Goal: Task Accomplishment & Management: Manage account settings

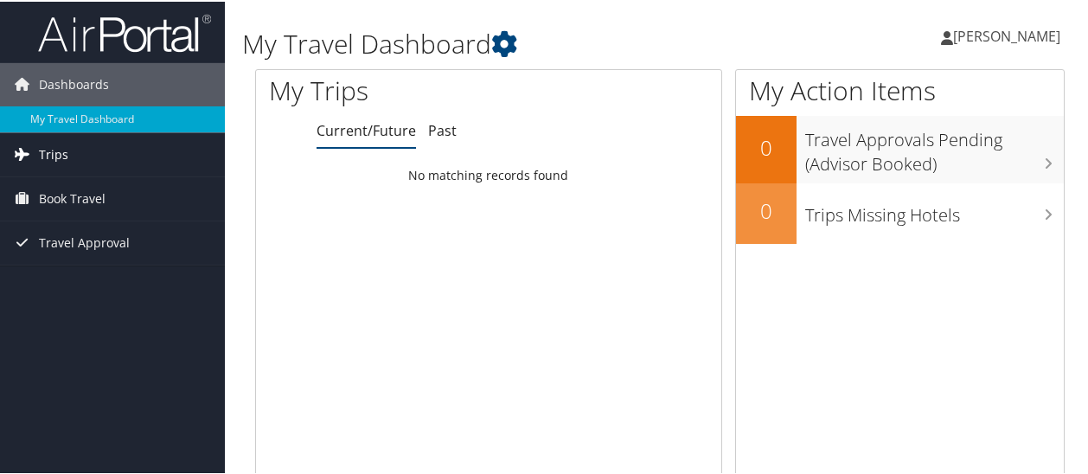
click at [78, 153] on link "Trips" at bounding box center [112, 152] width 225 height 43
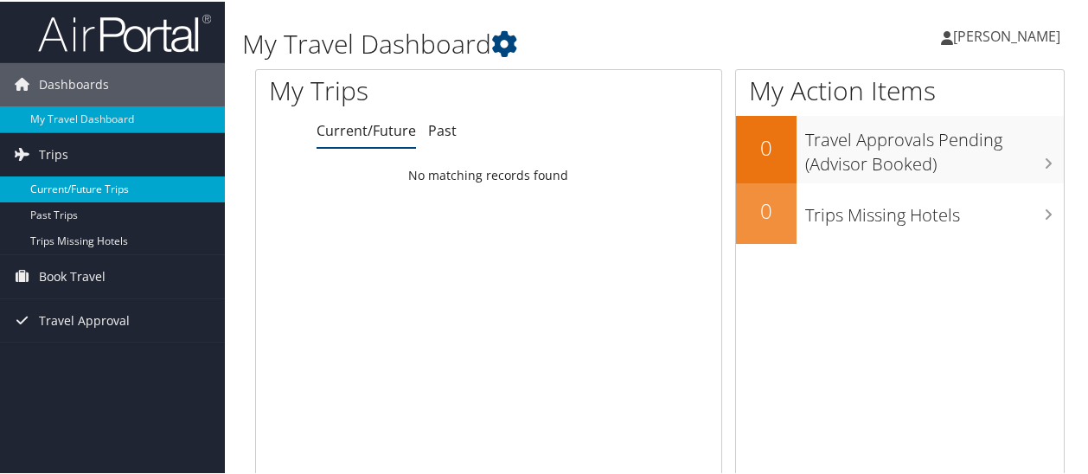
click at [71, 184] on link "Current/Future Trips" at bounding box center [112, 188] width 225 height 26
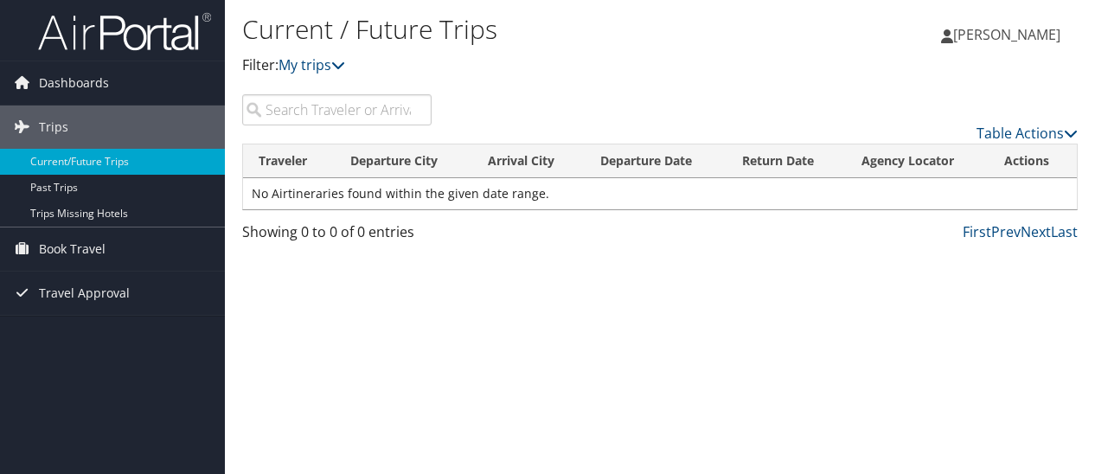
click at [973, 39] on span "[PERSON_NAME]" at bounding box center [1006, 34] width 107 height 19
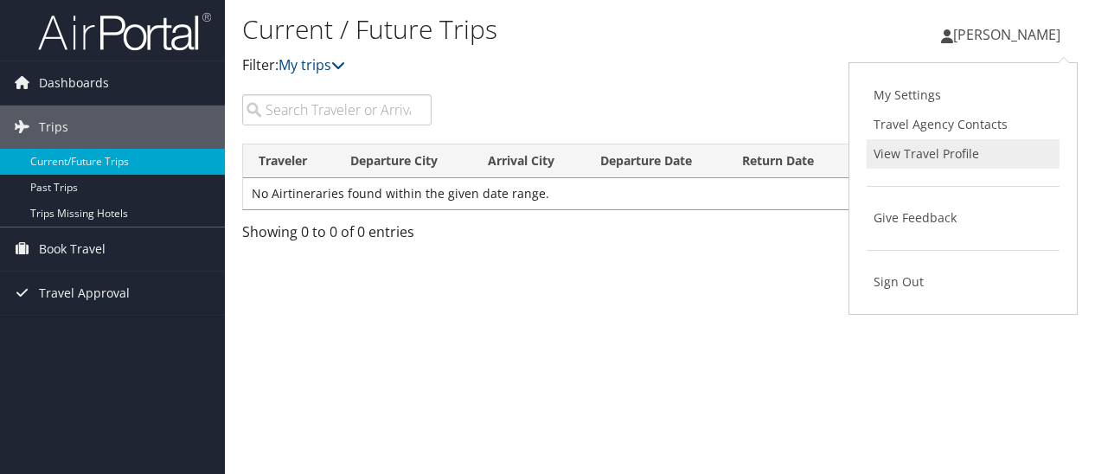
click at [924, 151] on link "View Travel Profile" at bounding box center [963, 153] width 193 height 29
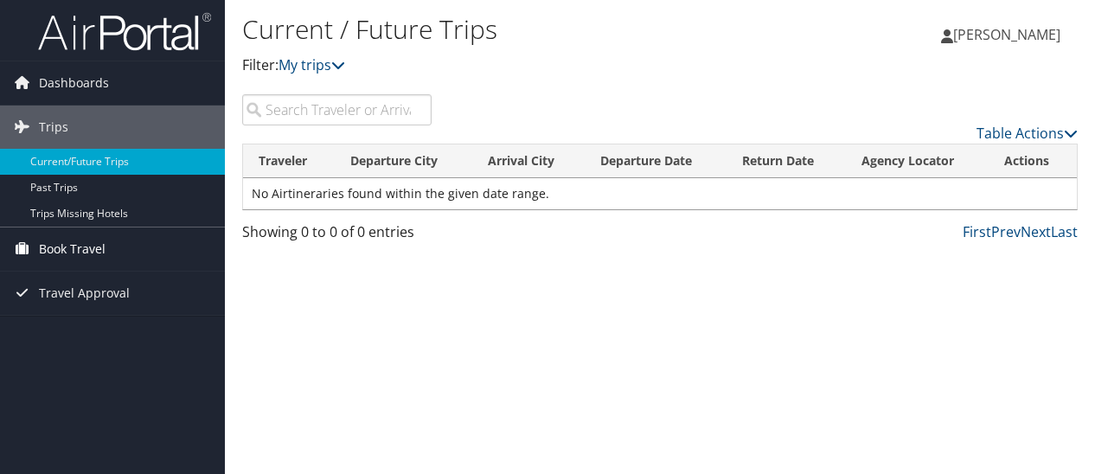
click at [84, 246] on span "Book Travel" at bounding box center [72, 248] width 67 height 43
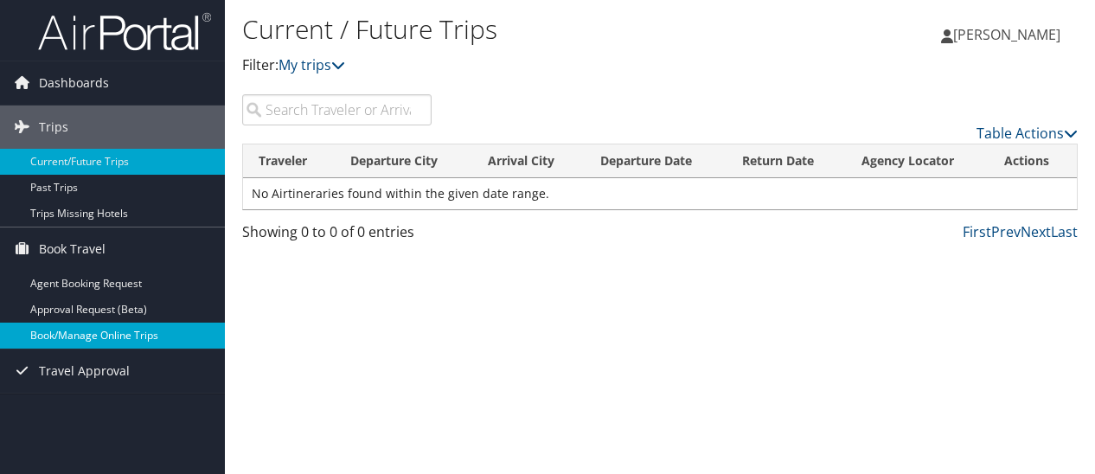
click at [83, 332] on link "Book/Manage Online Trips" at bounding box center [112, 336] width 225 height 26
